Goal: Information Seeking & Learning: Learn about a topic

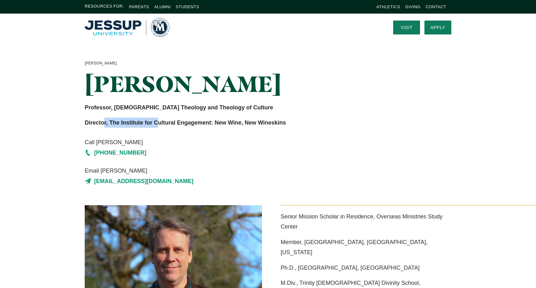
drag, startPoint x: 105, startPoint y: 122, endPoint x: 159, endPoint y: 123, distance: 54.0
click at [159, 123] on strong "Director, The Institute for Cultural Engagement: New Wine, New Wineskins" at bounding box center [185, 122] width 201 height 6
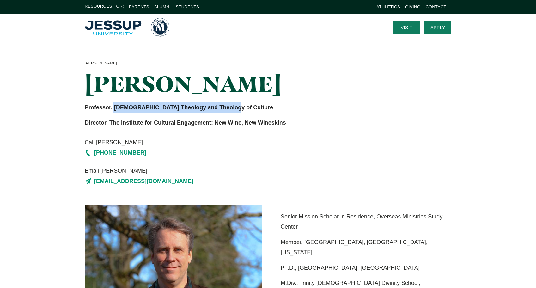
drag, startPoint x: 112, startPoint y: 108, endPoint x: 225, endPoint y: 108, distance: 113.0
click at [225, 108] on strong "Professor, [DEMOGRAPHIC_DATA] Theology and Theology of Culture" at bounding box center [179, 107] width 188 height 6
click at [113, 107] on strong "Professor, [DEMOGRAPHIC_DATA] Theology and Theology of Culture" at bounding box center [179, 107] width 188 height 6
drag, startPoint x: 87, startPoint y: 108, endPoint x: 194, endPoint y: 110, distance: 107.4
click at [194, 110] on strong "Professor, [DEMOGRAPHIC_DATA] Theology and Theology of Culture" at bounding box center [179, 107] width 188 height 6
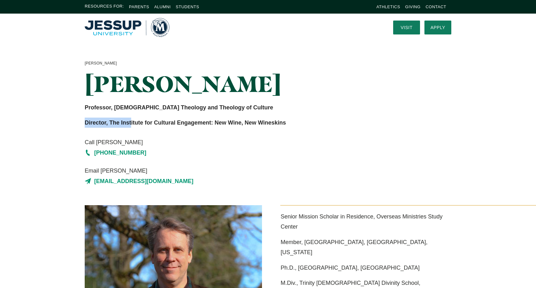
drag, startPoint x: 85, startPoint y: 121, endPoint x: 132, endPoint y: 119, distance: 46.5
click at [132, 119] on strong "Director, The Institute for Cultural Engagement: New Wine, New Wineskins" at bounding box center [185, 122] width 201 height 6
drag, startPoint x: 148, startPoint y: 103, endPoint x: 205, endPoint y: 105, distance: 57.2
click at [204, 105] on p "Professor, [DEMOGRAPHIC_DATA] Theology and Theology of Culture" at bounding box center [205, 107] width 240 height 10
click at [210, 119] on strong "Director, The Institute for Cultural Engagement: New Wine, New Wineskins" at bounding box center [185, 122] width 201 height 6
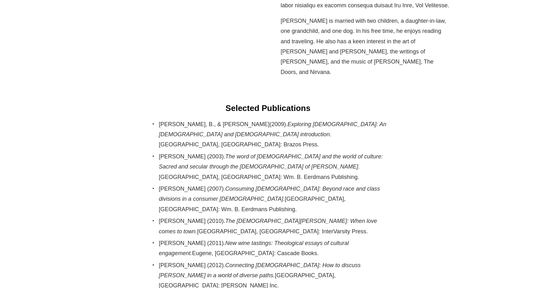
scroll to position [537, 0]
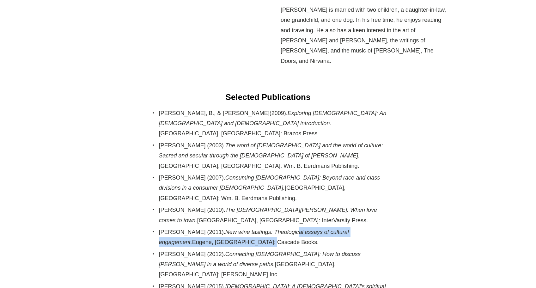
drag, startPoint x: 287, startPoint y: 159, endPoint x: 284, endPoint y: 167, distance: 8.2
click at [284, 227] on li "[PERSON_NAME] (2011). New wine tastings: Theological essays of cultural engagem…" at bounding box center [273, 237] width 229 height 21
click at [260, 227] on li "[PERSON_NAME] (2011). New wine tastings: Theological essays of cultural engagem…" at bounding box center [273, 237] width 229 height 21
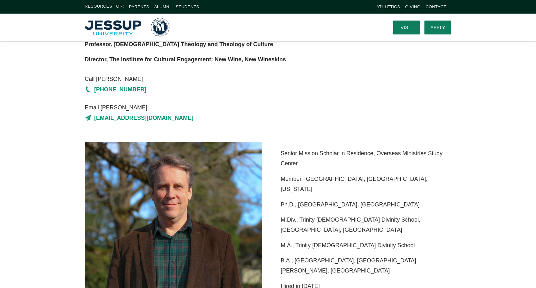
scroll to position [0, 0]
